Goal: Information Seeking & Learning: Check status

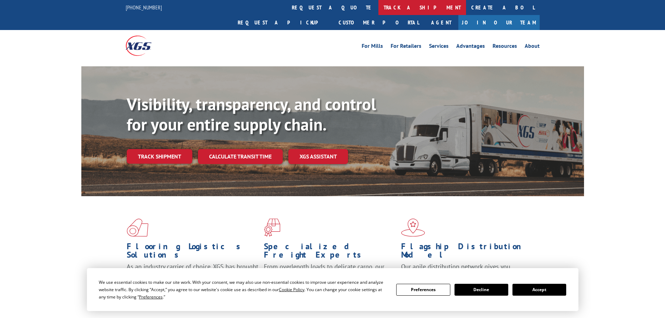
click at [378, 9] on link "track a shipment" at bounding box center [422, 7] width 88 height 15
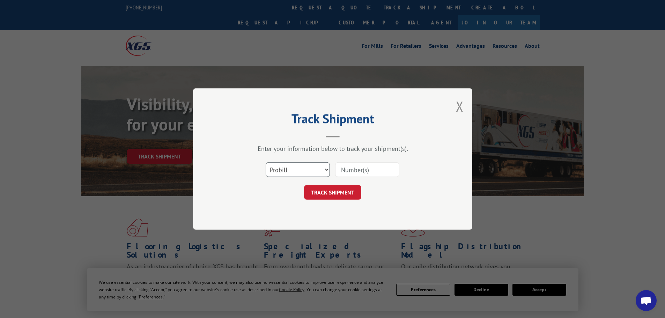
click at [300, 169] on select "Select category... Probill BOL PO" at bounding box center [297, 169] width 64 height 15
select select "bol"
click at [265, 162] on select "Select category... Probill BOL PO" at bounding box center [297, 169] width 64 height 15
click at [347, 171] on input at bounding box center [367, 169] width 64 height 15
paste input "6873862"
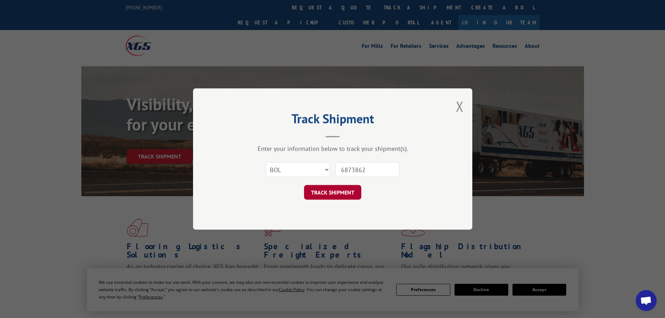
type input "6873862"
click at [336, 192] on button "TRACK SHIPMENT" at bounding box center [332, 192] width 57 height 15
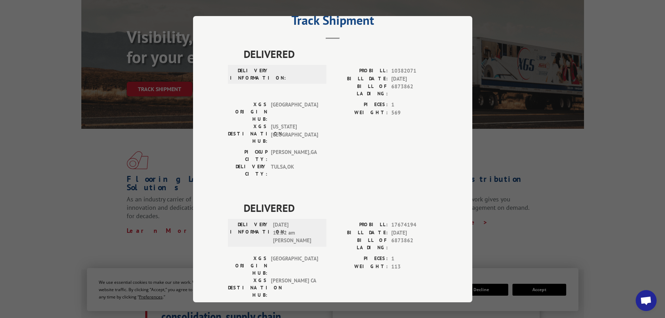
scroll to position [70, 0]
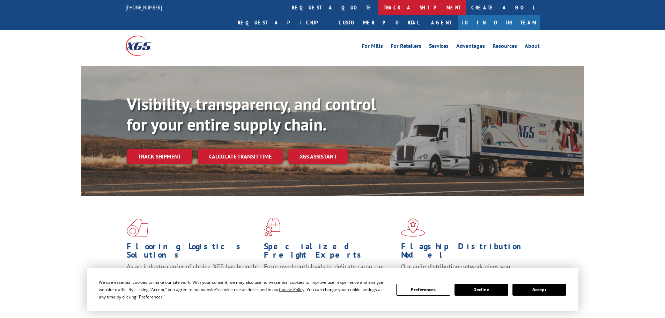
click at [378, 5] on link "track a shipment" at bounding box center [422, 7] width 88 height 15
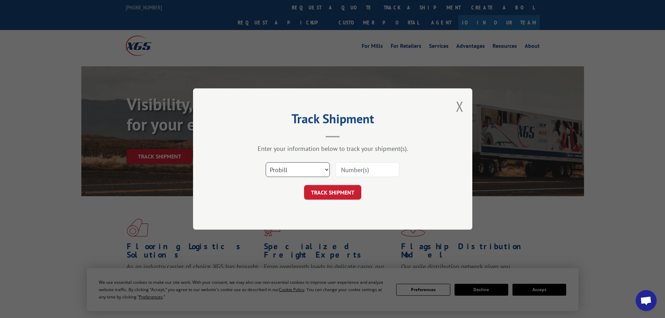
click at [296, 171] on select "Select category... Probill BOL PO" at bounding box center [297, 169] width 64 height 15
select select "bol"
click at [265, 162] on select "Select category... Probill BOL PO" at bounding box center [297, 169] width 64 height 15
click at [345, 169] on input at bounding box center [367, 169] width 64 height 15
paste input "471222"
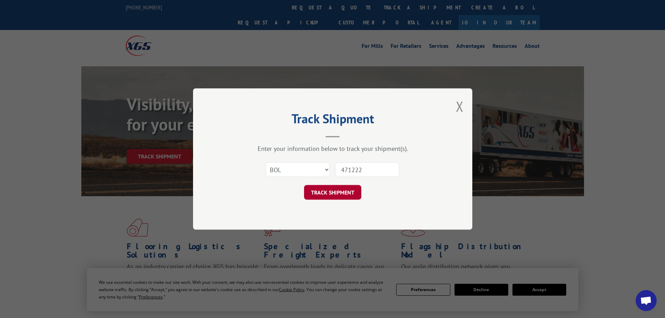
type input "471222"
click at [334, 192] on button "TRACK SHIPMENT" at bounding box center [332, 192] width 57 height 15
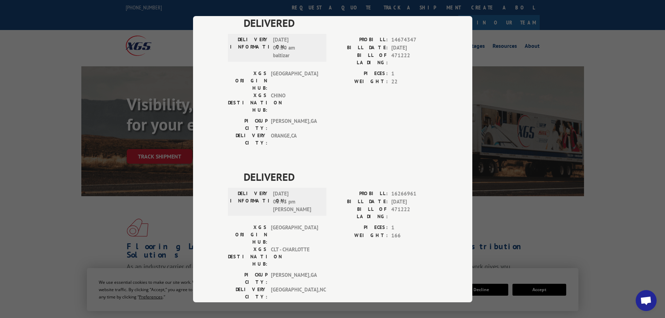
scroll to position [709, 0]
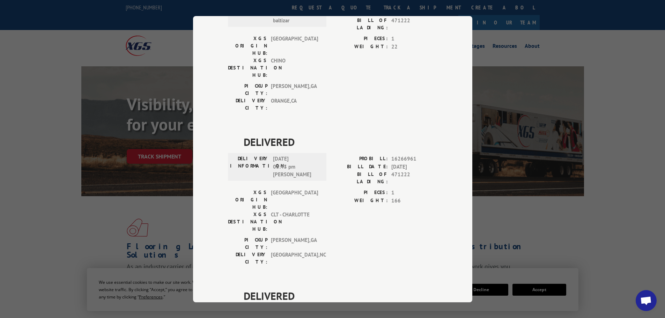
click at [63, 55] on div "Track Shipment DELIVERED DELIVERY INFORMATION: PROBILL: 6851919 BILL DATE: [DAT…" at bounding box center [332, 159] width 665 height 318
